Goal: Information Seeking & Learning: Learn about a topic

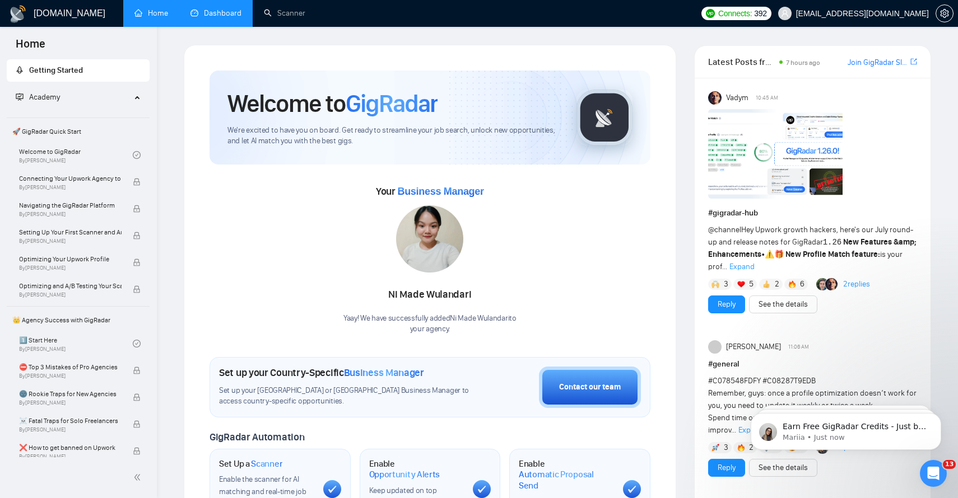
click at [216, 18] on link "Dashboard" at bounding box center [215, 13] width 51 height 10
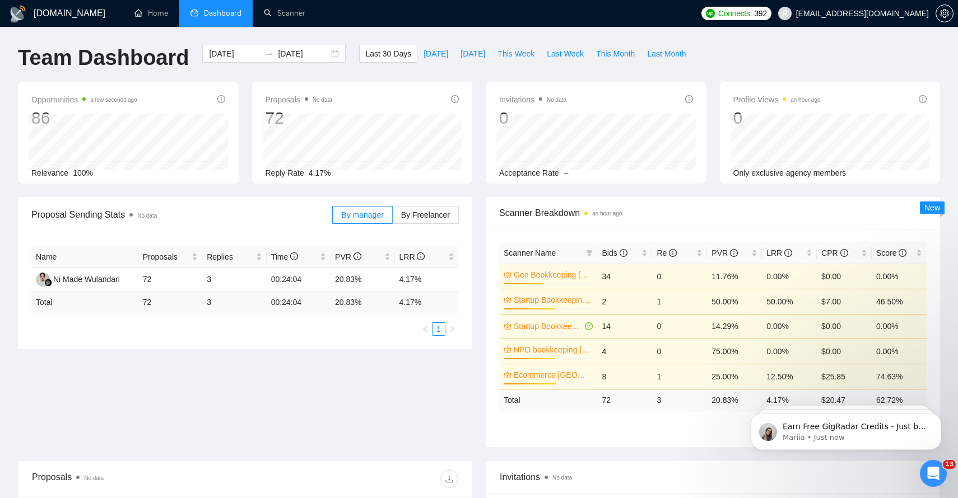
drag, startPoint x: 305, startPoint y: 172, endPoint x: 323, endPoint y: 172, distance: 18.5
click at [323, 172] on div "Reply Rate 4.17%" at bounding box center [362, 173] width 194 height 12
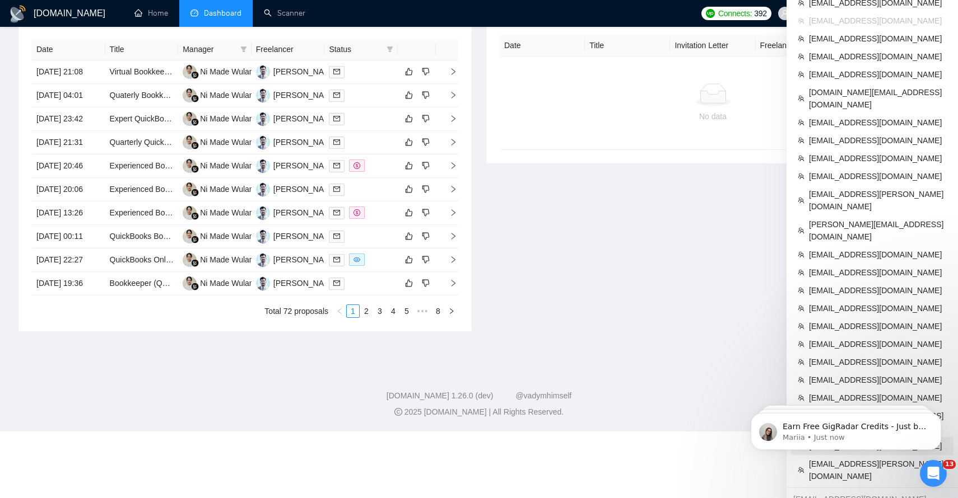
scroll to position [451, 0]
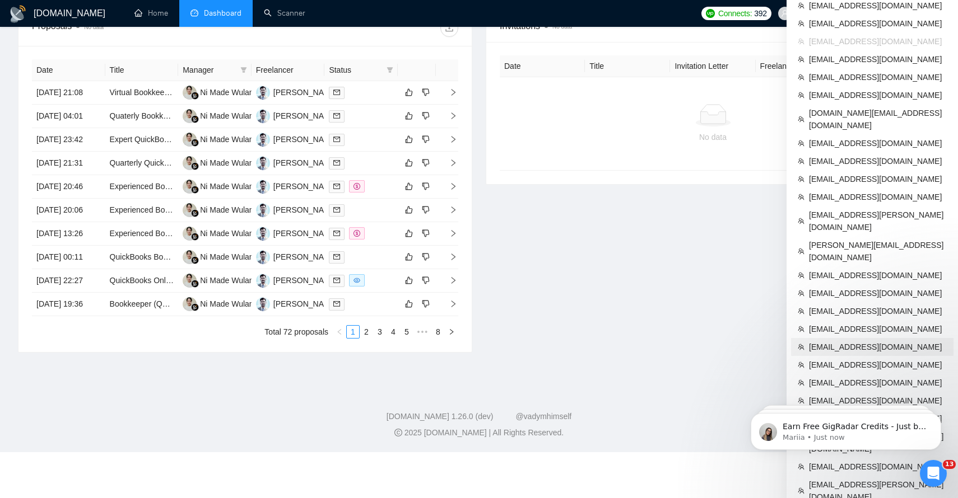
click at [853, 341] on span "[EMAIL_ADDRESS][DOMAIN_NAME]" at bounding box center [878, 347] width 138 height 12
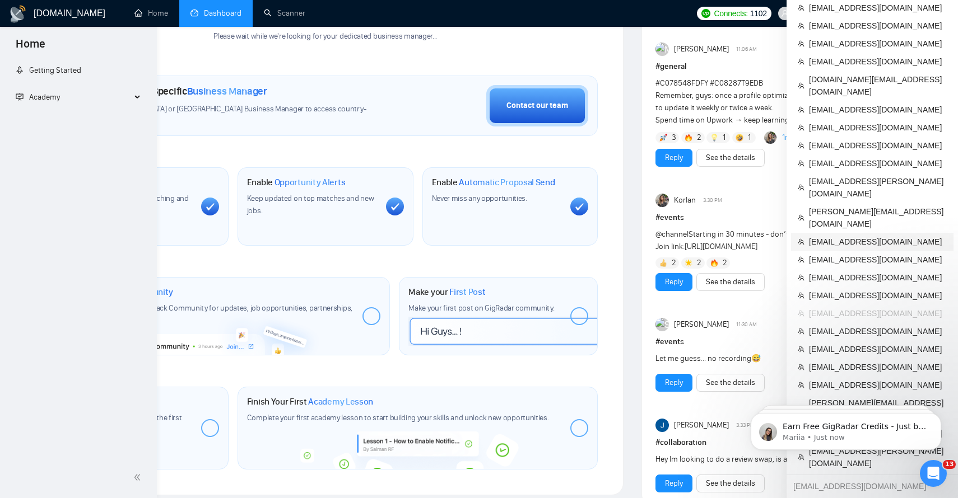
scroll to position [379, 0]
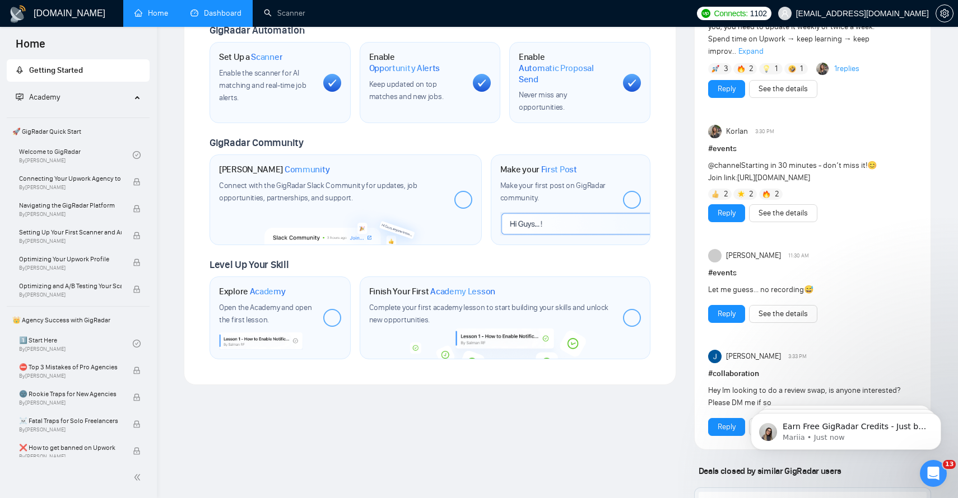
click at [230, 18] on link "Dashboard" at bounding box center [215, 13] width 51 height 10
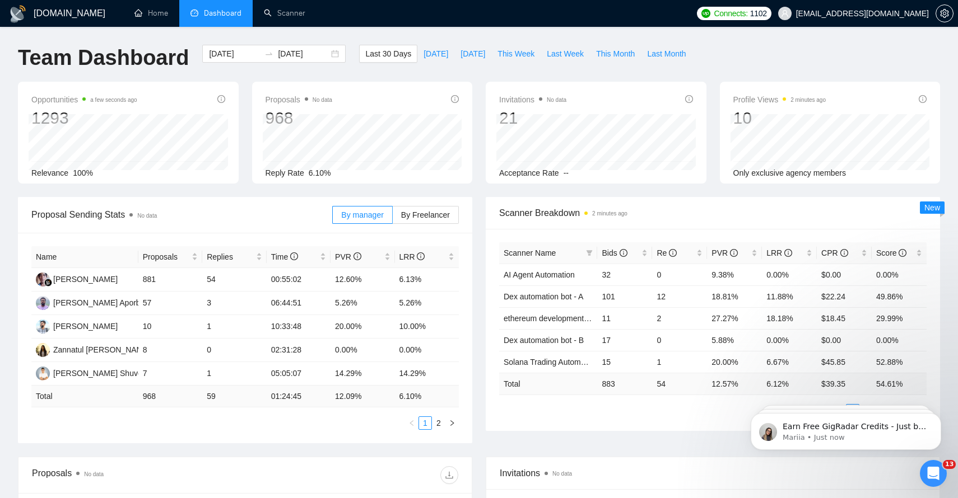
drag, startPoint x: 302, startPoint y: 171, endPoint x: 340, endPoint y: 171, distance: 37.5
click at [339, 171] on div "Reply Rate 6.10%" at bounding box center [362, 173] width 194 height 12
click at [311, 114] on div "Proposals No data 968 [DATE] Sent 26 Replied 4 Reply Rate 6.10%" at bounding box center [362, 133] width 221 height 102
click at [254, 136] on div "Proposals No data 968 [DATE] Sent 46 Replied 2 Reply Rate 6.10%" at bounding box center [362, 133] width 221 height 102
click at [286, 12] on link "Scanner" at bounding box center [284, 13] width 41 height 10
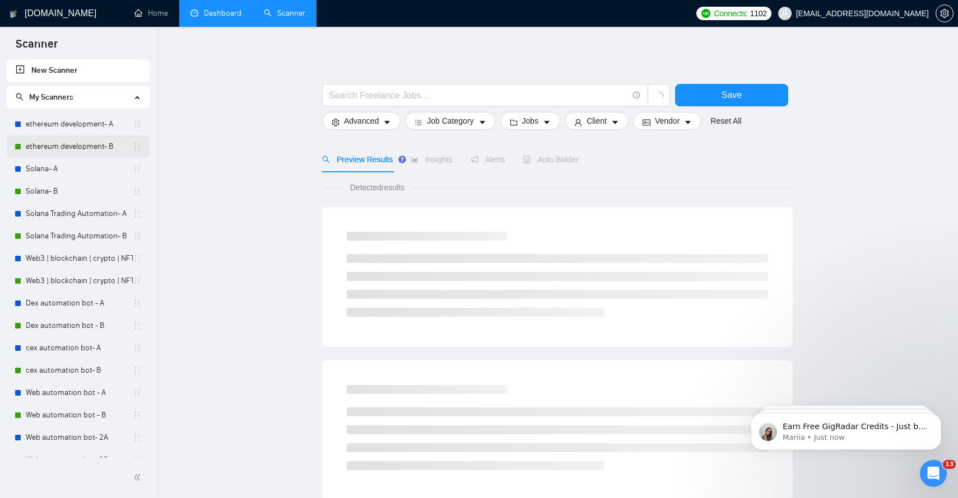
click at [81, 137] on link "ethereum development- B" at bounding box center [79, 147] width 107 height 22
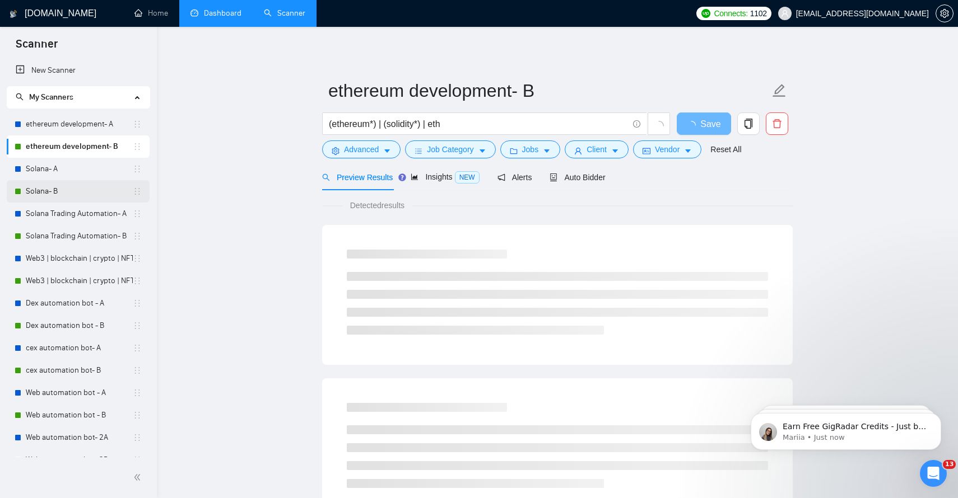
click at [70, 189] on link "Solana- B" at bounding box center [79, 191] width 107 height 22
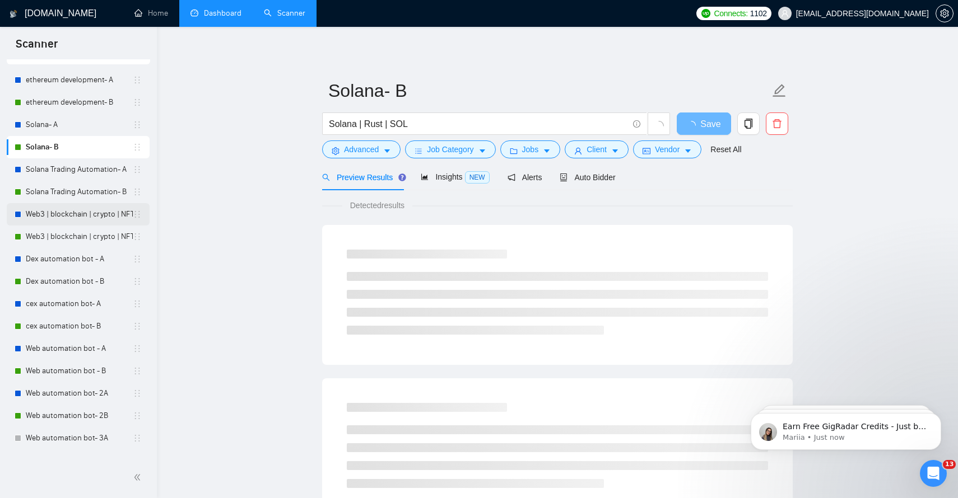
scroll to position [45, 0]
click at [82, 241] on link "Web3 | blockchain | crypto | NFT | erc20 | [PERSON_NAME] on title- B" at bounding box center [79, 236] width 107 height 22
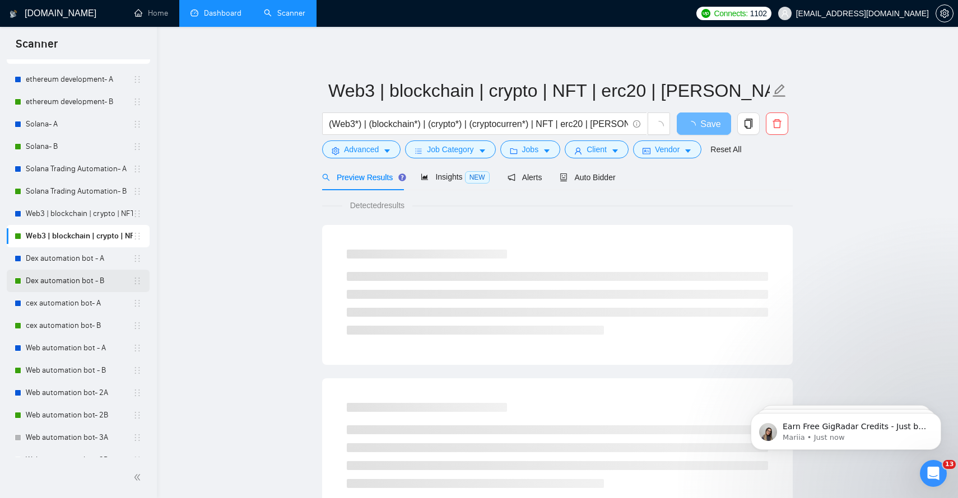
click at [76, 282] on link "Dex automation bot - B" at bounding box center [79, 281] width 107 height 22
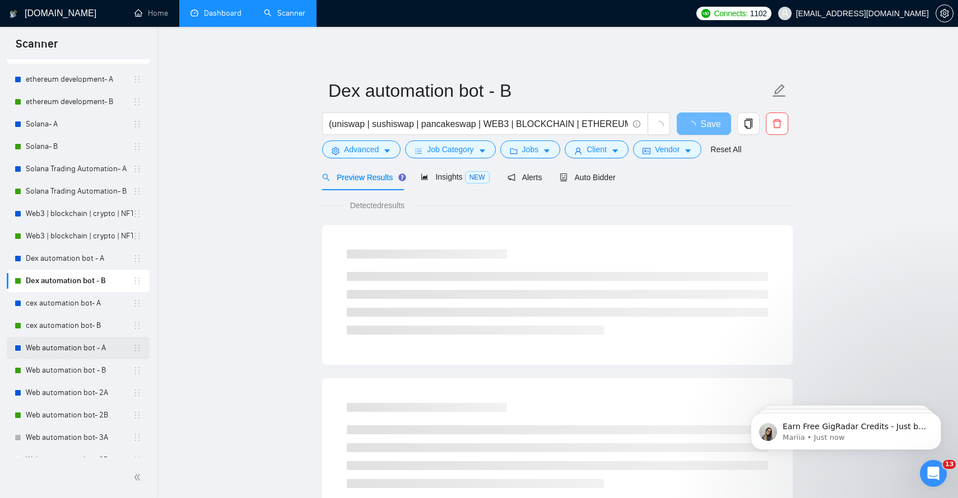
click at [79, 340] on link "Web automation bot - A" at bounding box center [79, 348] width 107 height 22
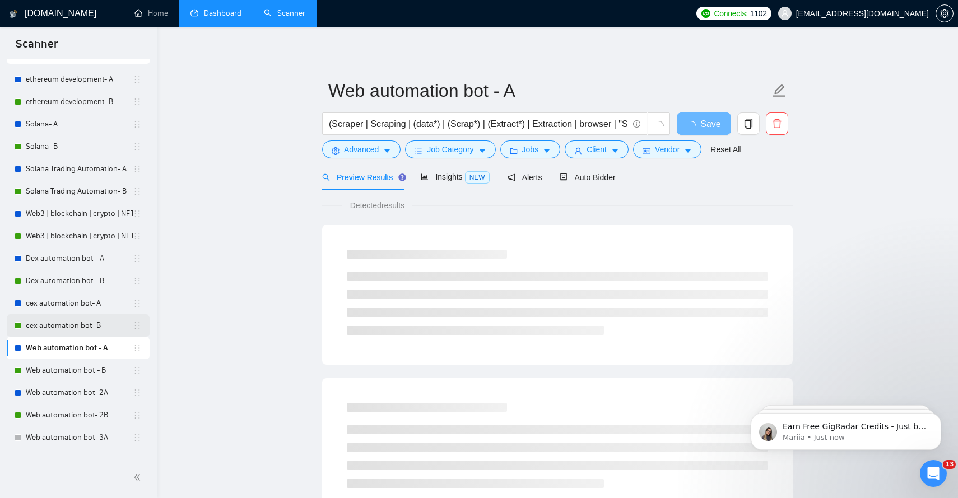
click at [73, 335] on link "cex automation bot- B" at bounding box center [79, 326] width 107 height 22
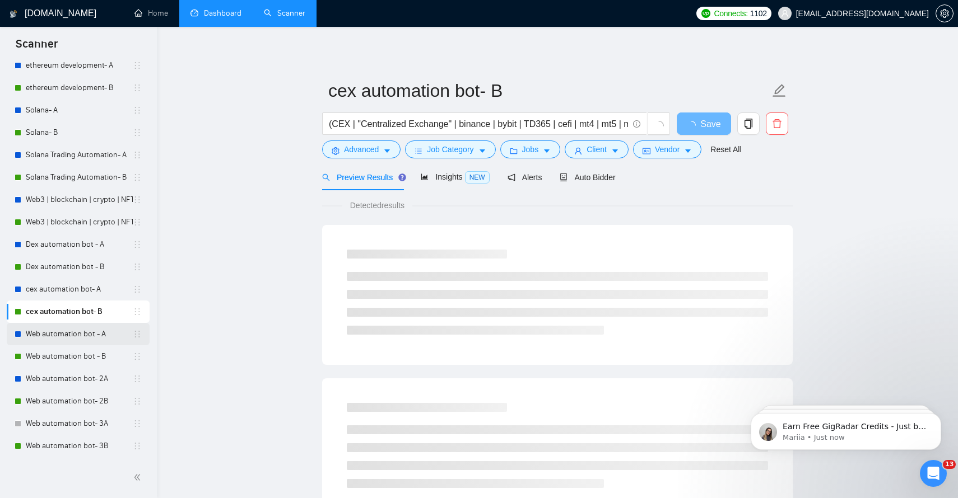
scroll to position [60, 0]
click at [76, 353] on link "Web automation bot - B" at bounding box center [79, 355] width 107 height 22
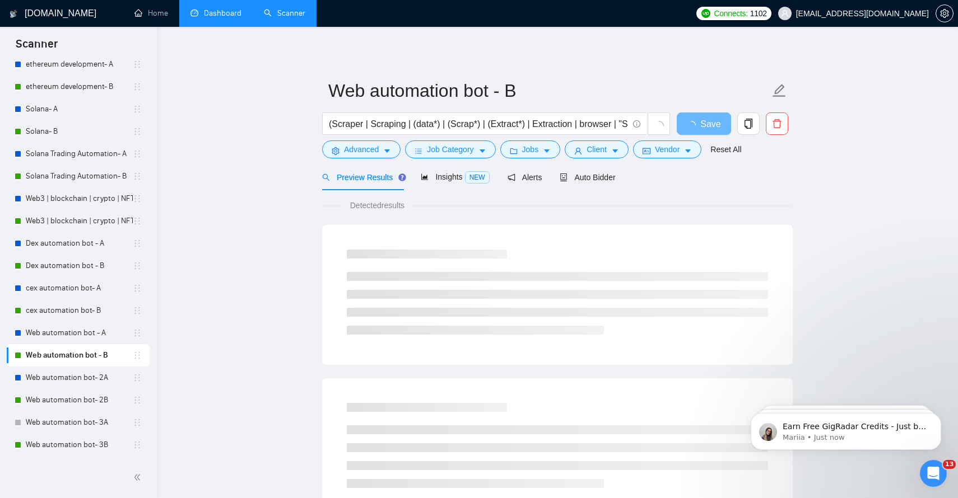
click at [209, 15] on link "Dashboard" at bounding box center [215, 13] width 51 height 10
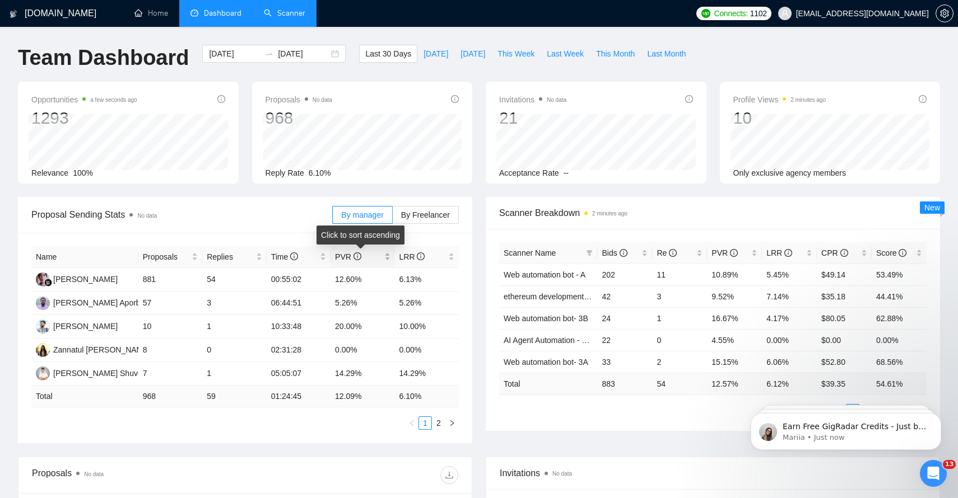
click at [348, 255] on span "PVR" at bounding box center [348, 257] width 26 height 9
click at [290, 18] on link "Scanner" at bounding box center [284, 13] width 41 height 10
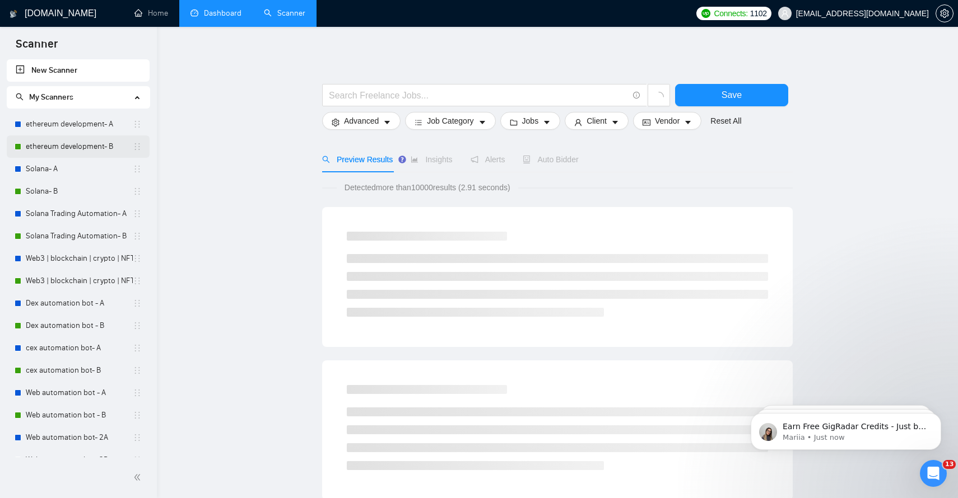
click at [81, 149] on link "ethereum development- B" at bounding box center [79, 147] width 107 height 22
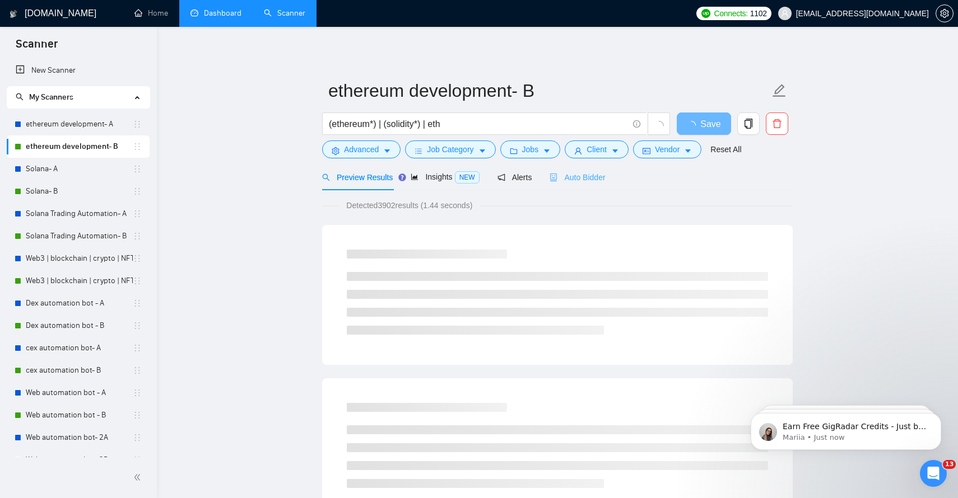
click at [580, 171] on div "Auto Bidder" at bounding box center [576, 177] width 55 height 26
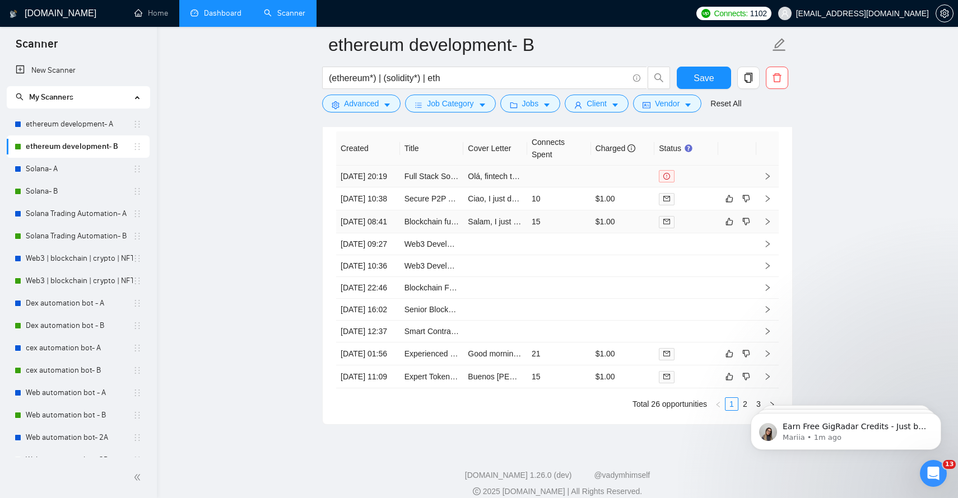
scroll to position [3024, 0]
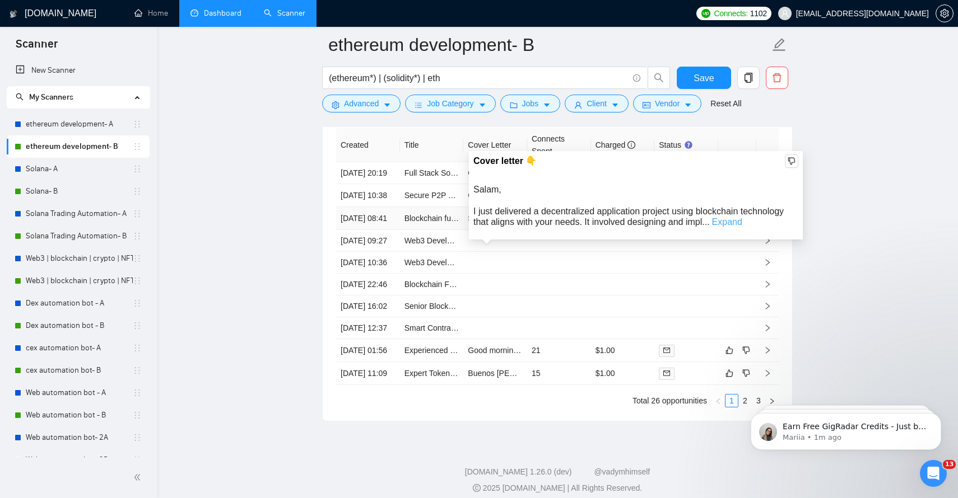
click at [729, 220] on link "Expand" at bounding box center [727, 222] width 30 height 10
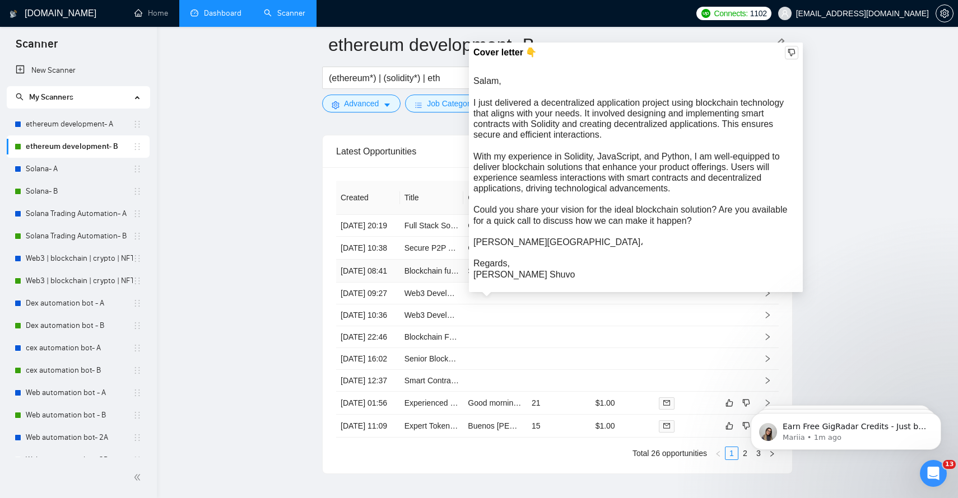
scroll to position [2970, 0]
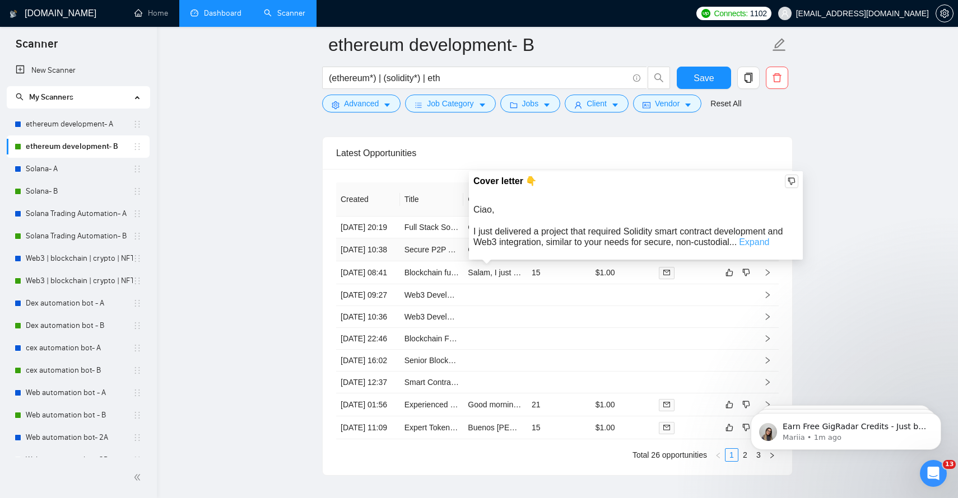
click at [760, 241] on link "Expand" at bounding box center [754, 242] width 30 height 10
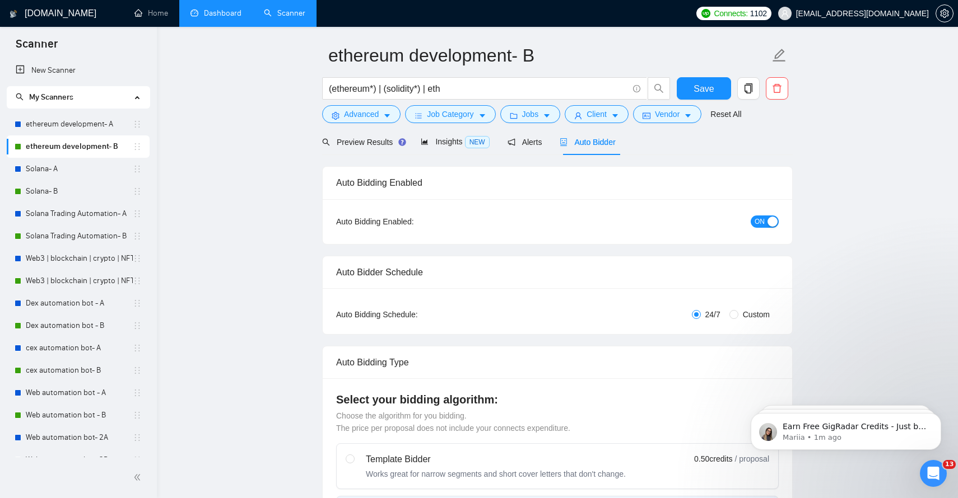
scroll to position [0, 0]
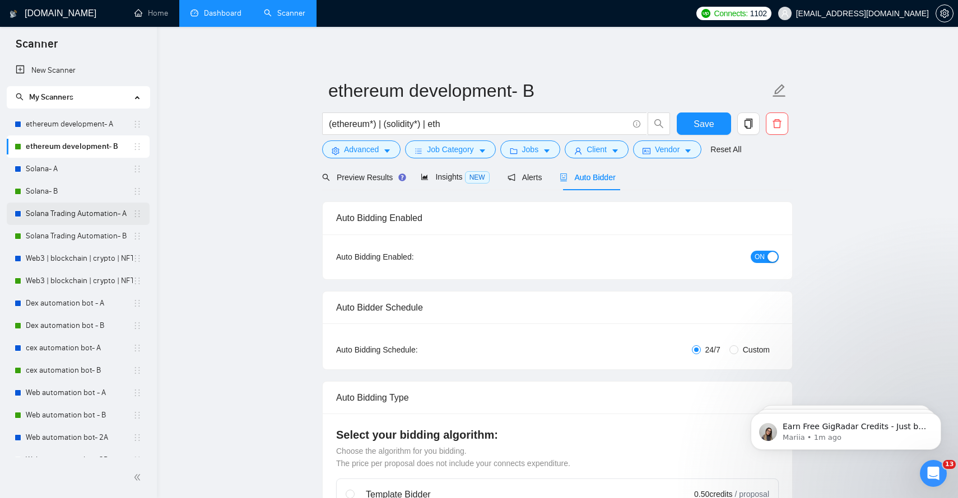
click at [73, 218] on link "Solana Trading Automation- A" at bounding box center [79, 214] width 107 height 22
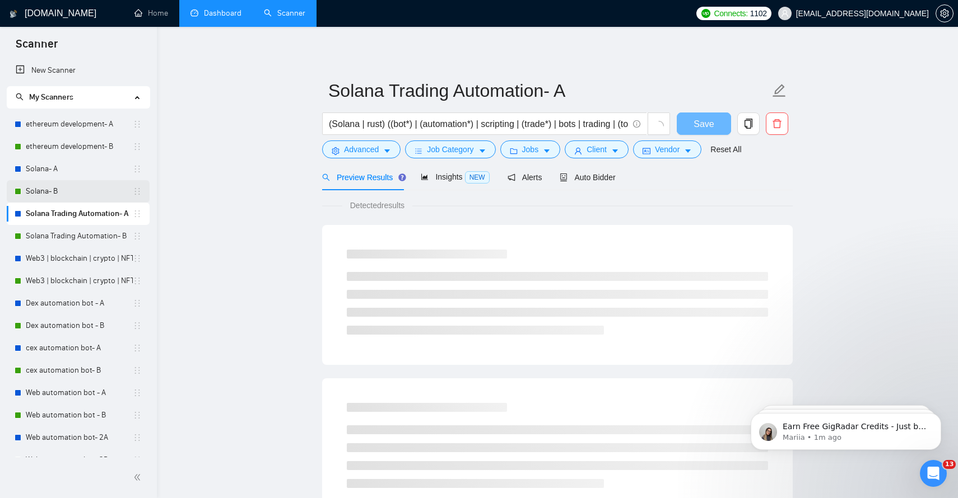
click at [73, 195] on link "Solana- B" at bounding box center [79, 191] width 107 height 22
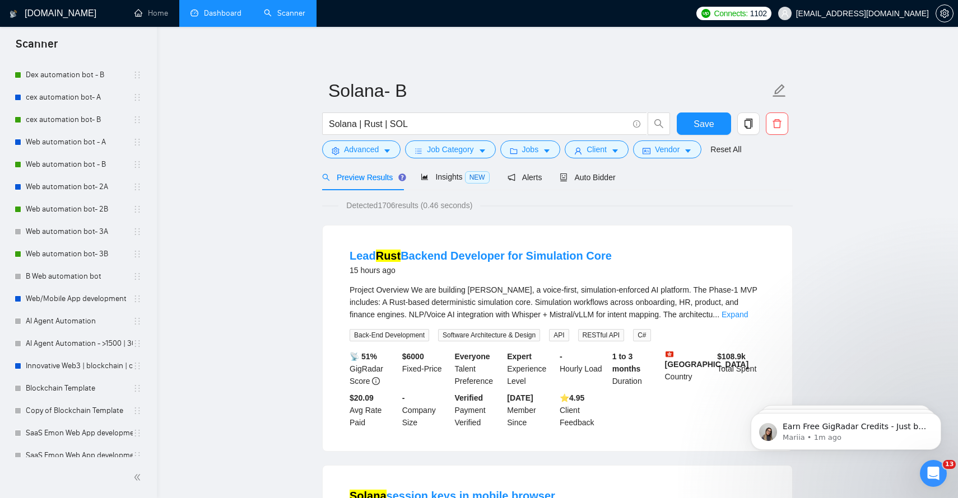
scroll to position [267, 0]
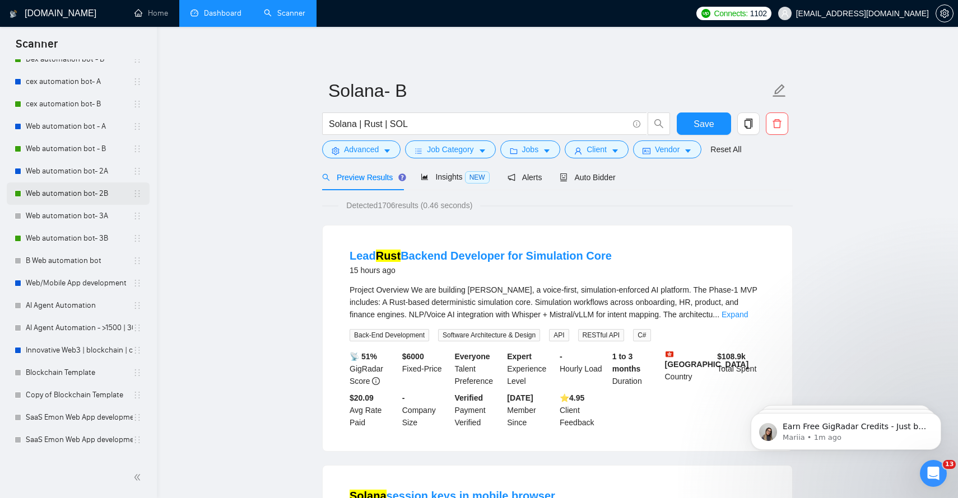
click at [80, 198] on link "Web automation bot- 2B" at bounding box center [79, 194] width 107 height 22
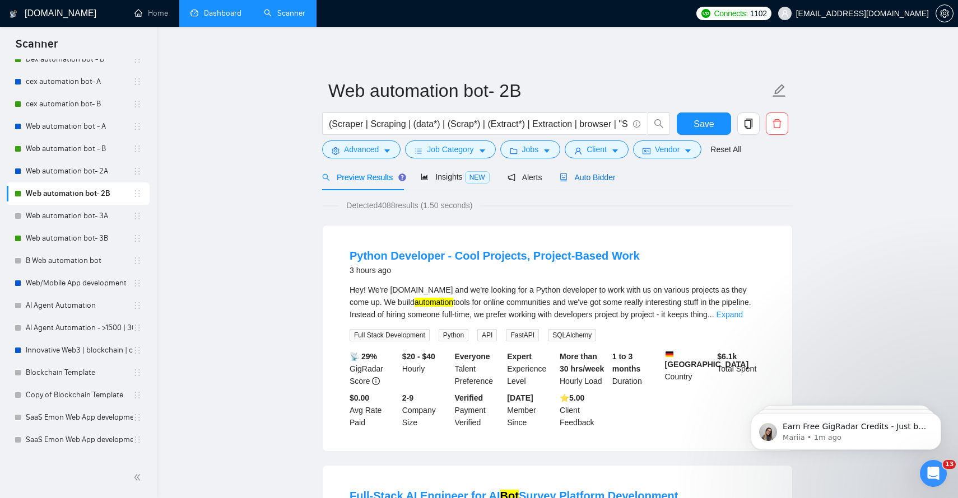
click at [585, 183] on div "Auto Bidder" at bounding box center [586, 177] width 55 height 12
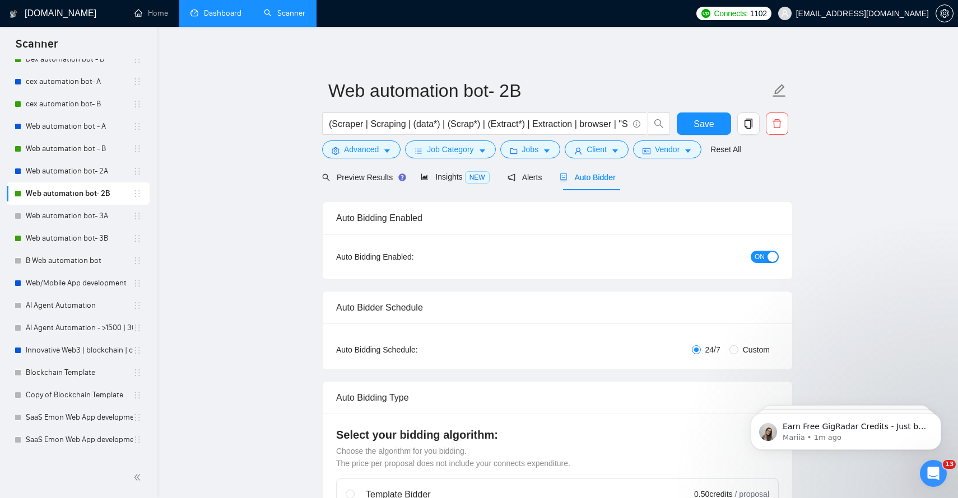
checkbox input "true"
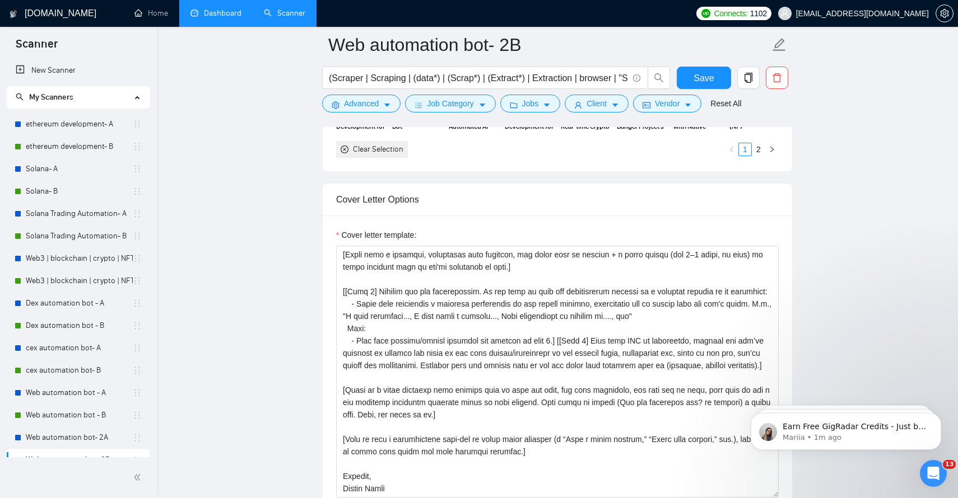
click at [210, 12] on link "Dashboard" at bounding box center [215, 13] width 51 height 10
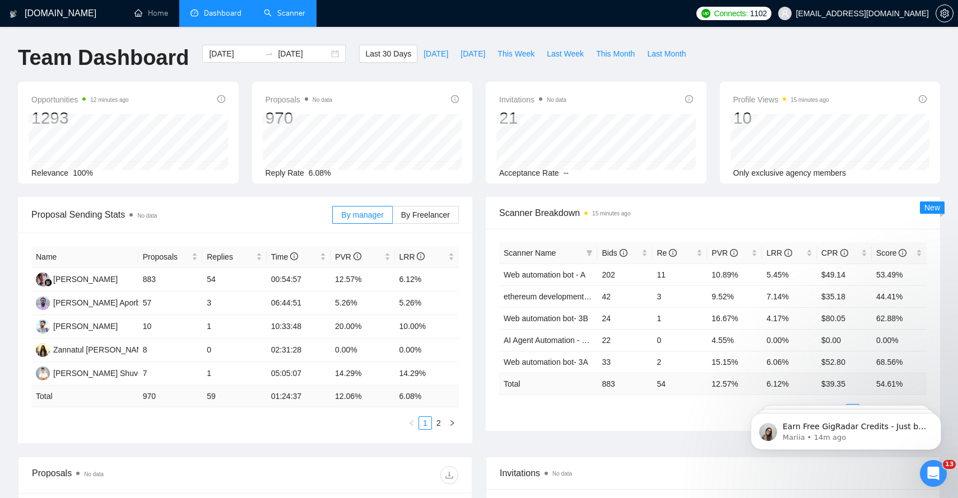
click at [273, 14] on link "Scanner" at bounding box center [284, 13] width 41 height 10
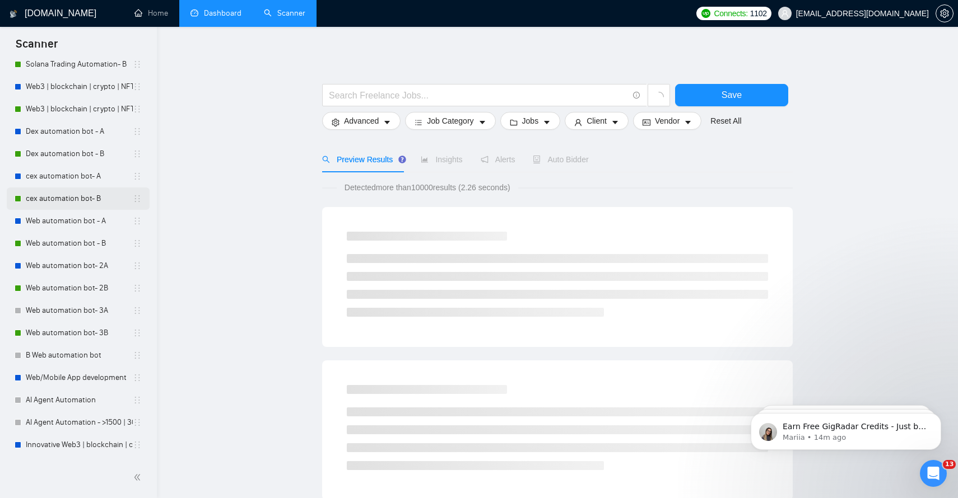
scroll to position [216, 0]
